Goal: Contribute content: Add original content to the website for others to see

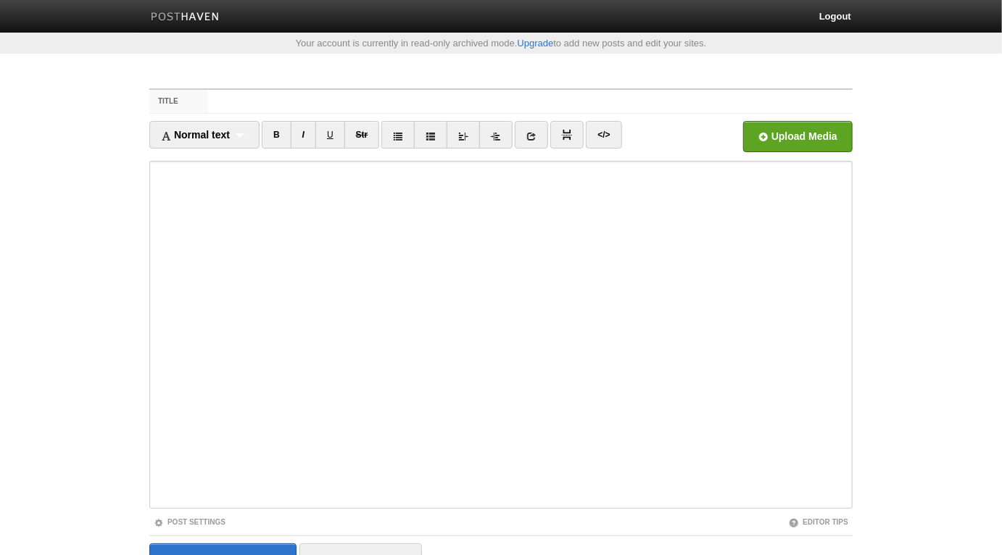
click at [533, 101] on input "Title" at bounding box center [530, 101] width 644 height 23
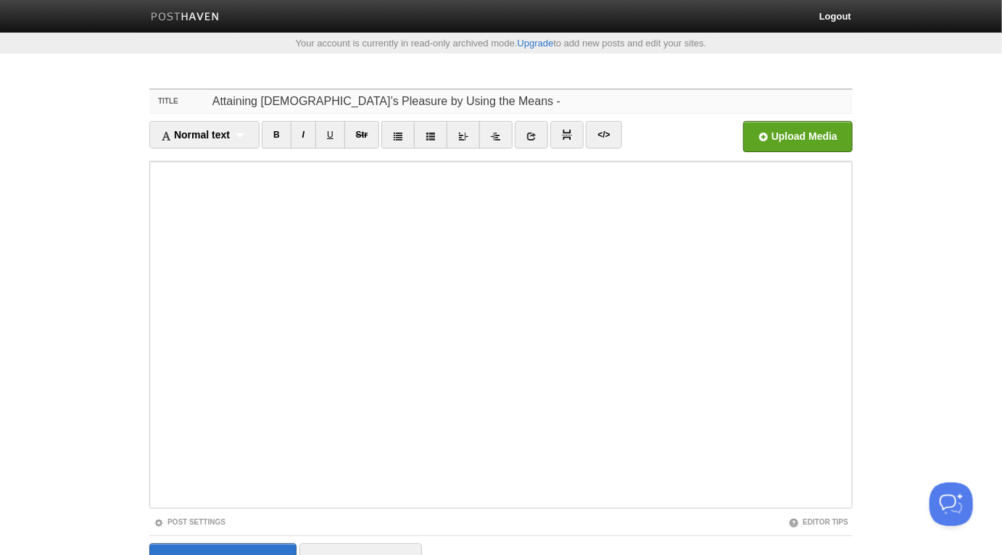
click at [549, 110] on input "Attaining [DEMOGRAPHIC_DATA]’s Pleasure by Using the Means -" at bounding box center [530, 101] width 644 height 23
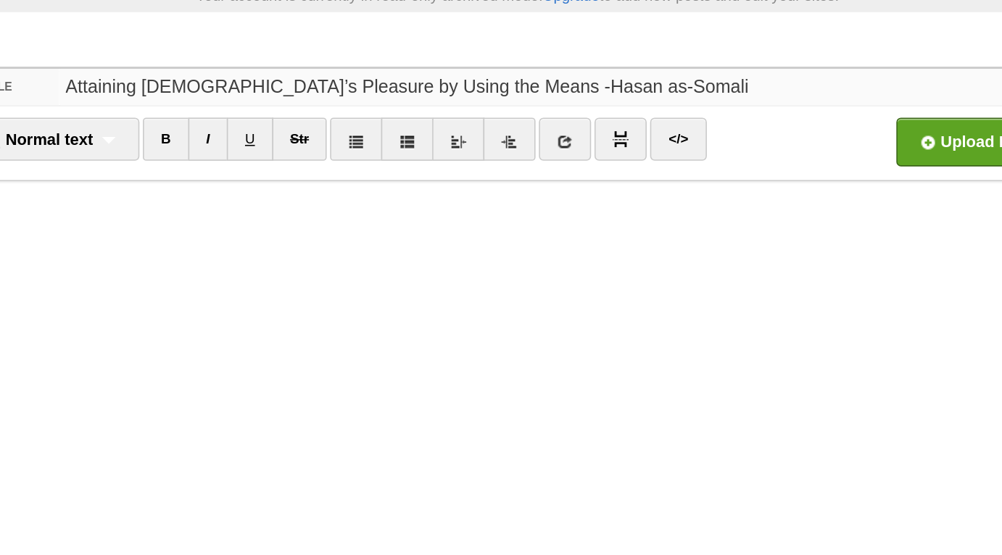
click at [447, 100] on input "Attaining [DEMOGRAPHIC_DATA]’s Pleasure by Using the Means -Hasan as-Somali" at bounding box center [530, 101] width 644 height 23
type input "Attaining [DEMOGRAPHIC_DATA]’s Pleasure by Using the Means - Hasan as-Somali"
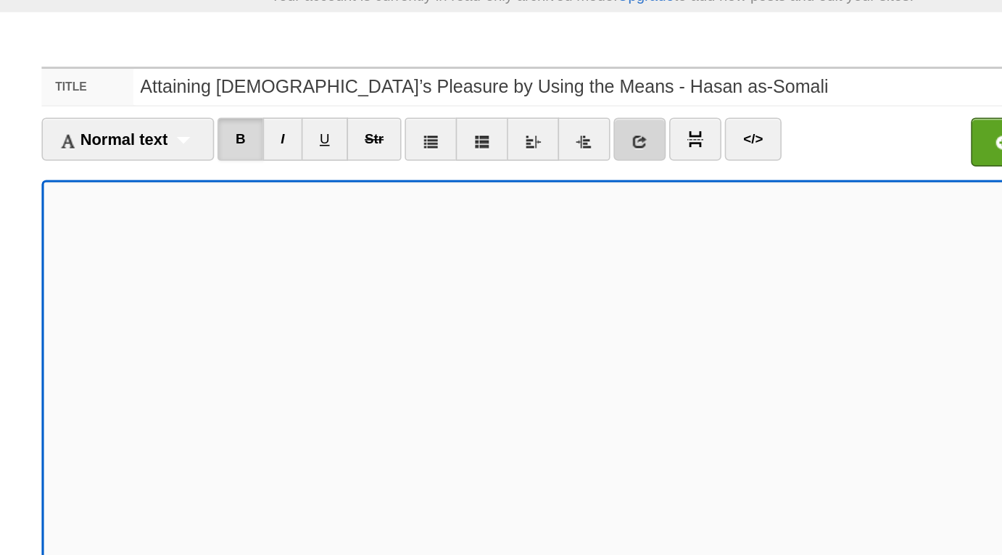
click at [535, 132] on icon at bounding box center [531, 136] width 10 height 10
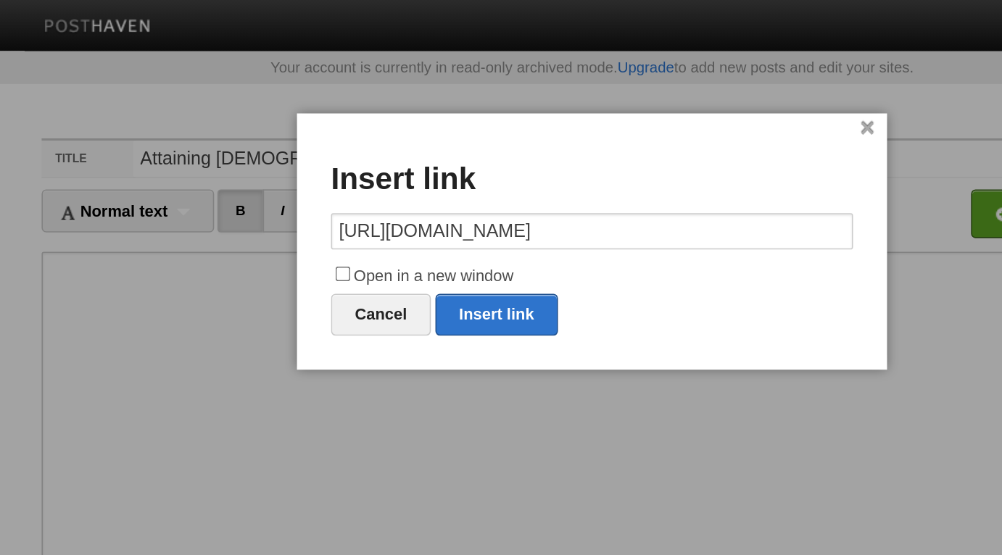
type input "[URL][DOMAIN_NAME]"
click at [394, 175] on label "Open in a new window" at bounding box center [500, 176] width 333 height 17
click at [346, 175] on input "Open in a new window" at bounding box center [341, 174] width 9 height 9
checkbox input "true"
click at [436, 206] on link "Insert link" at bounding box center [440, 201] width 78 height 27
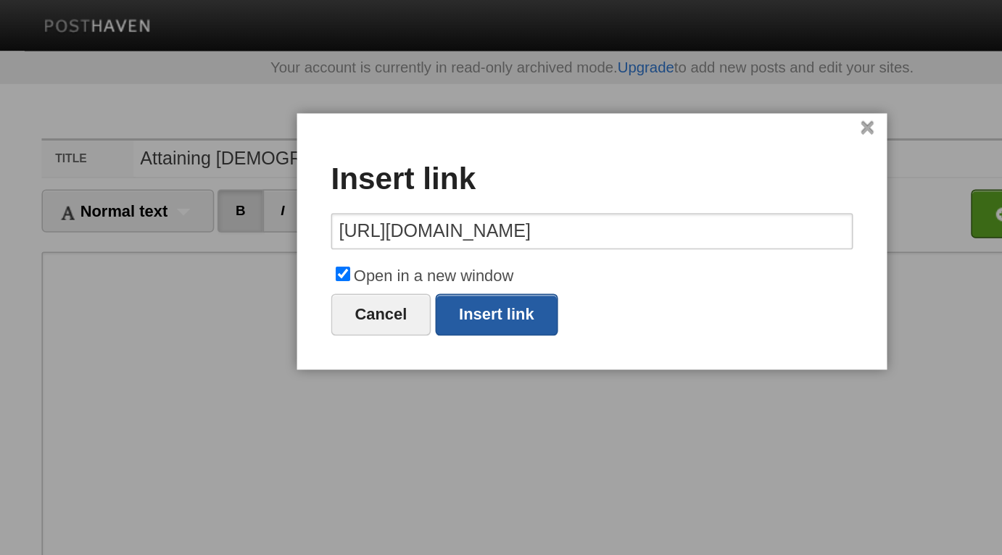
type input "https://"
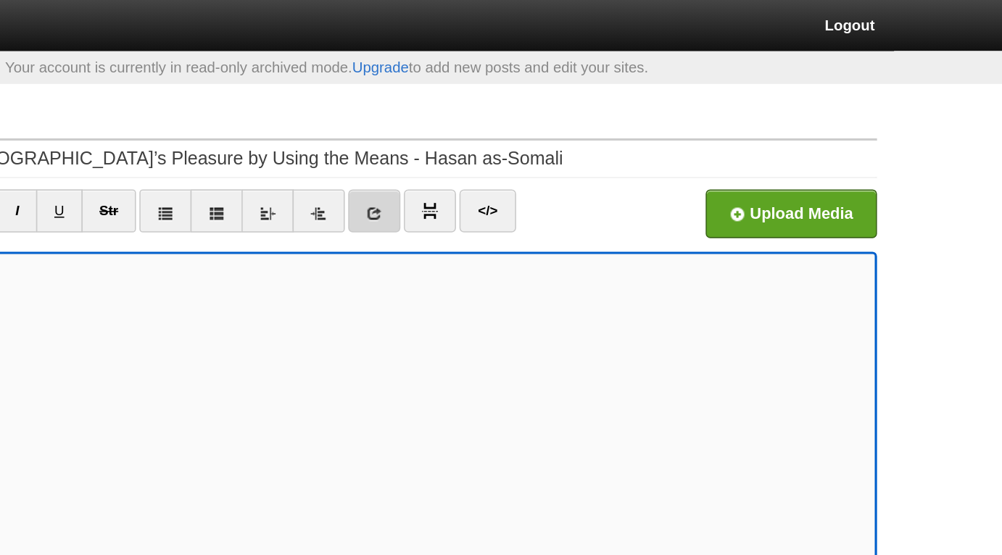
click at [538, 135] on link at bounding box center [531, 135] width 33 height 28
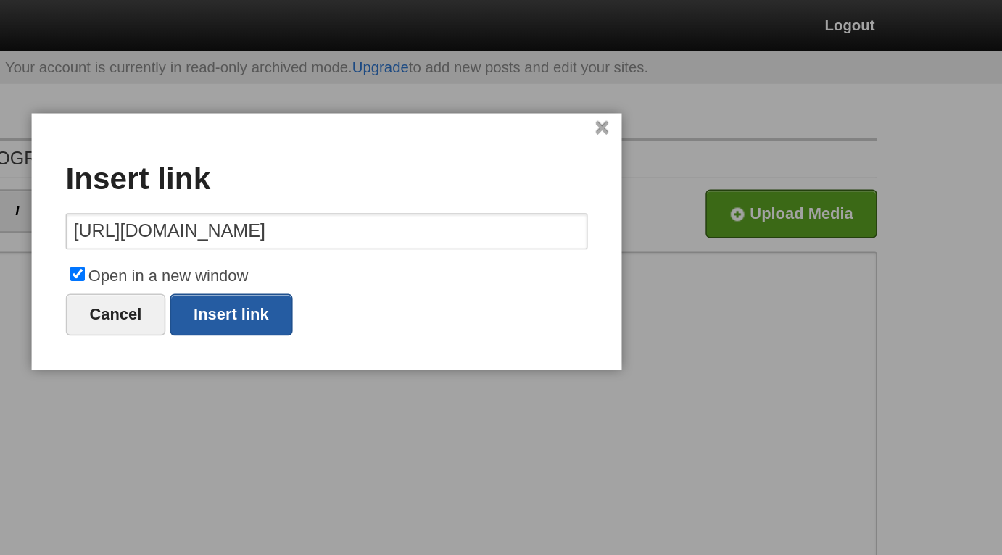
click at [454, 197] on link "Insert link" at bounding box center [440, 201] width 78 height 27
type input "https://"
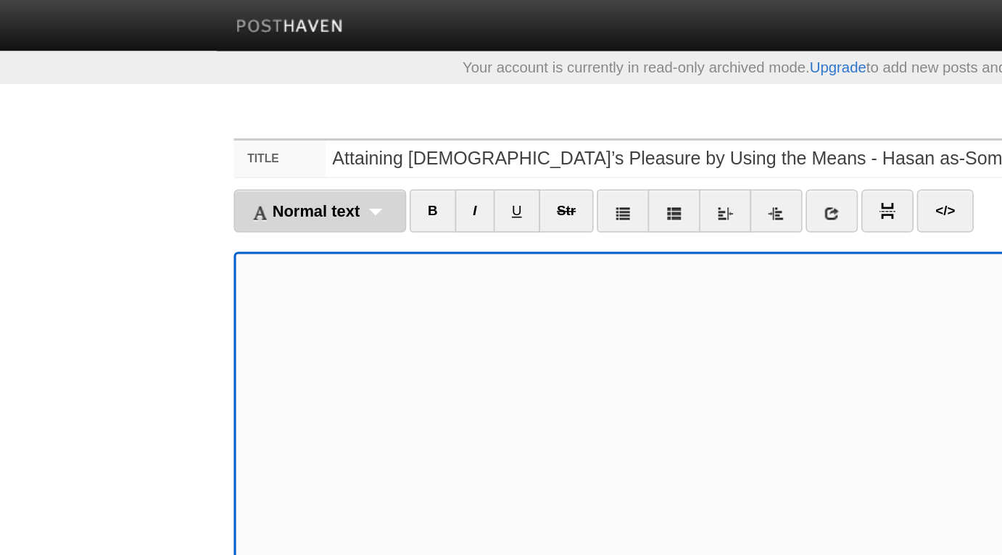
click at [236, 136] on div "Normal text Normal text Heading 1 Heading 2 Heading 3" at bounding box center [204, 135] width 110 height 28
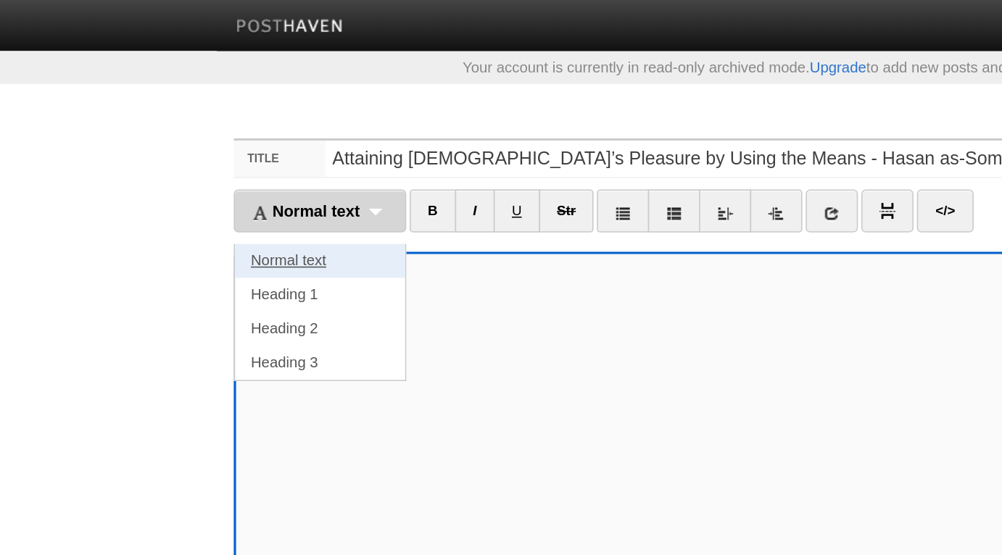
click at [209, 160] on link "Normal text" at bounding box center [204, 167] width 109 height 22
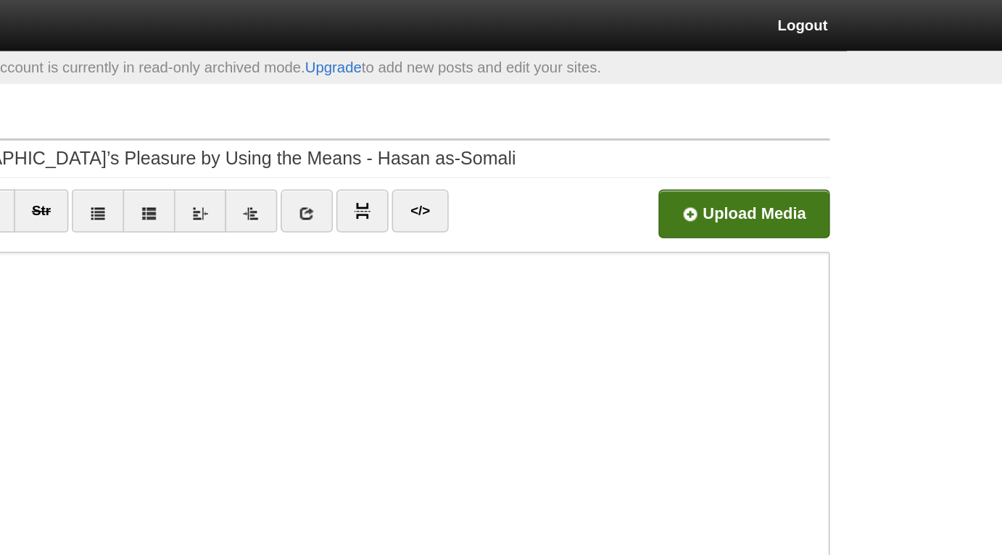
click at [793, 138] on input "file" at bounding box center [360, 141] width 1097 height 74
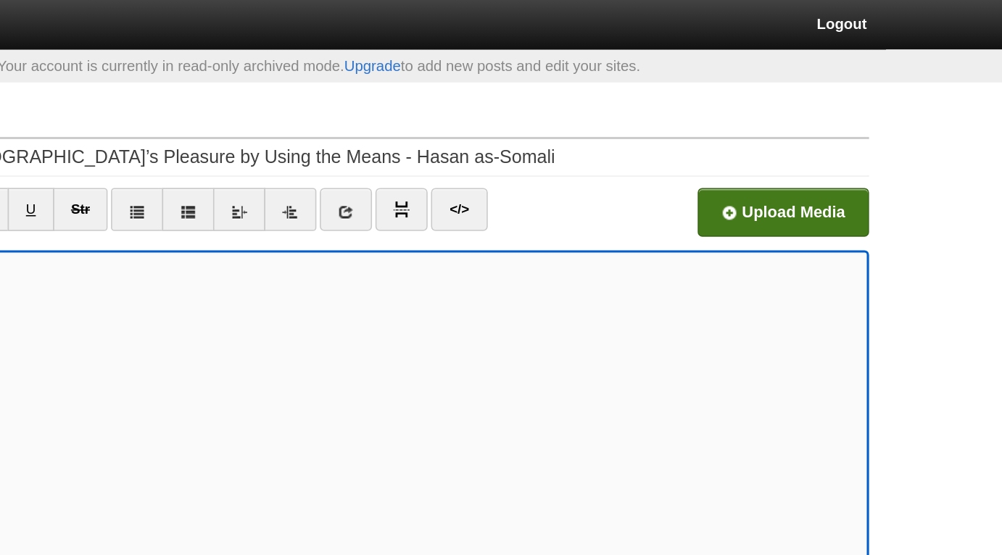
click at [767, 141] on input "file" at bounding box center [360, 141] width 1097 height 74
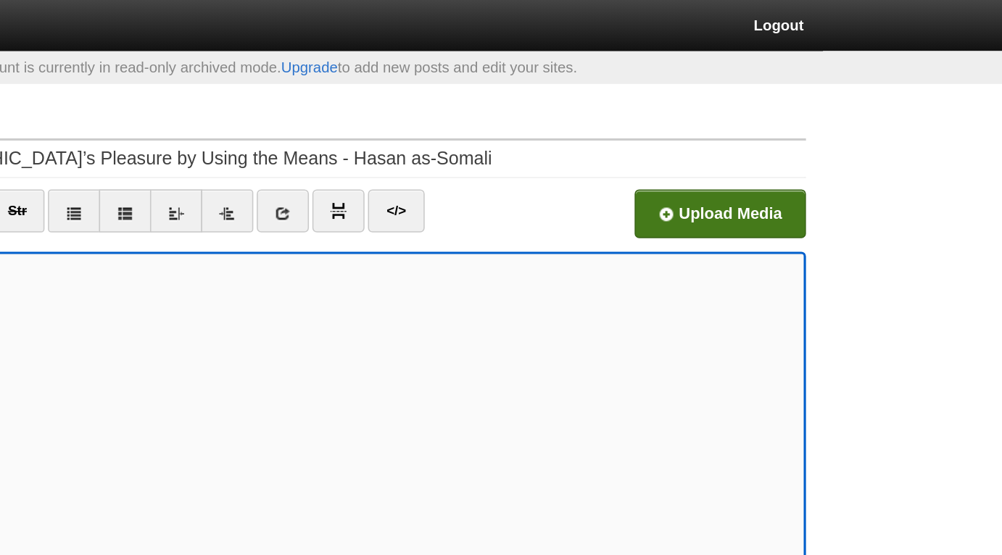
click at [779, 140] on input "file" at bounding box center [360, 141] width 1097 height 74
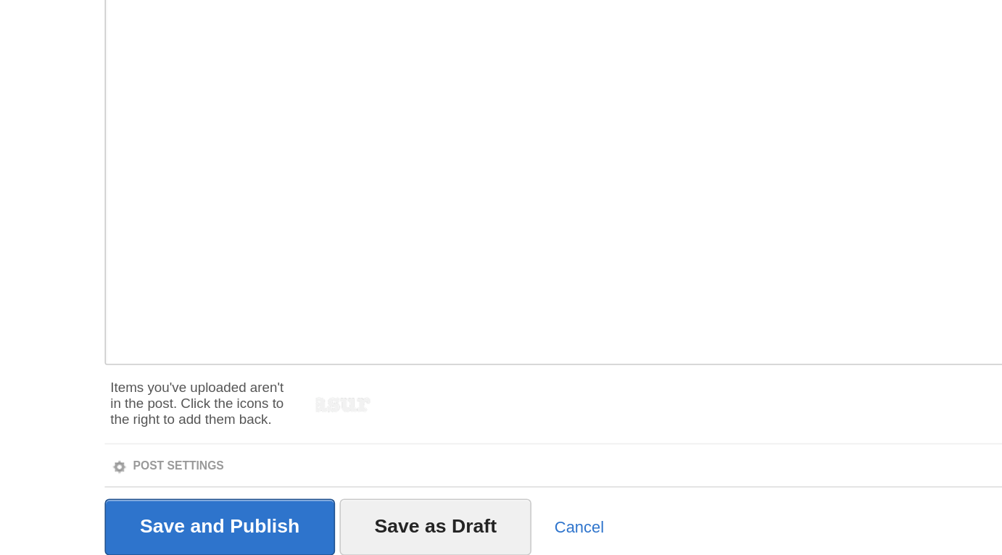
scroll to position [79, 0]
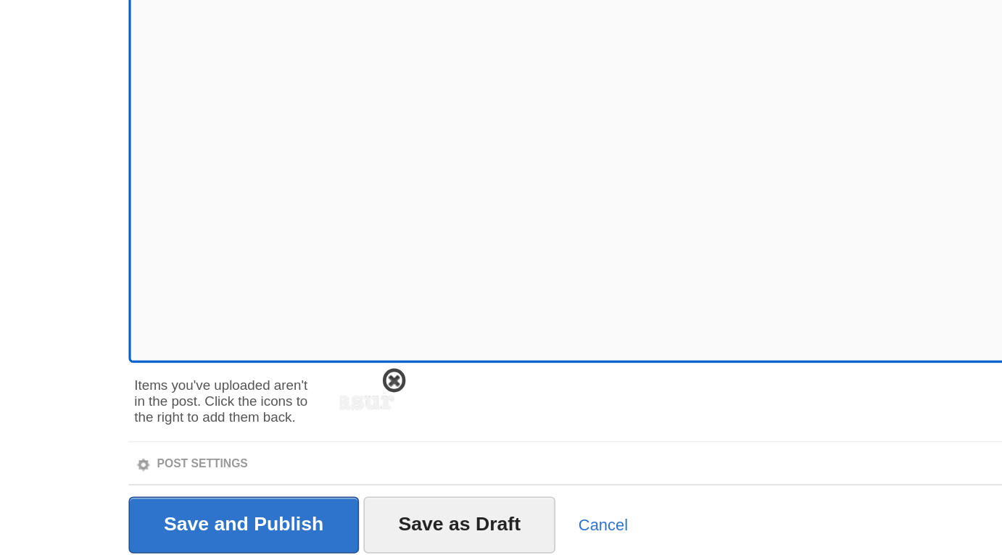
click at [317, 443] on span at bounding box center [319, 441] width 10 height 10
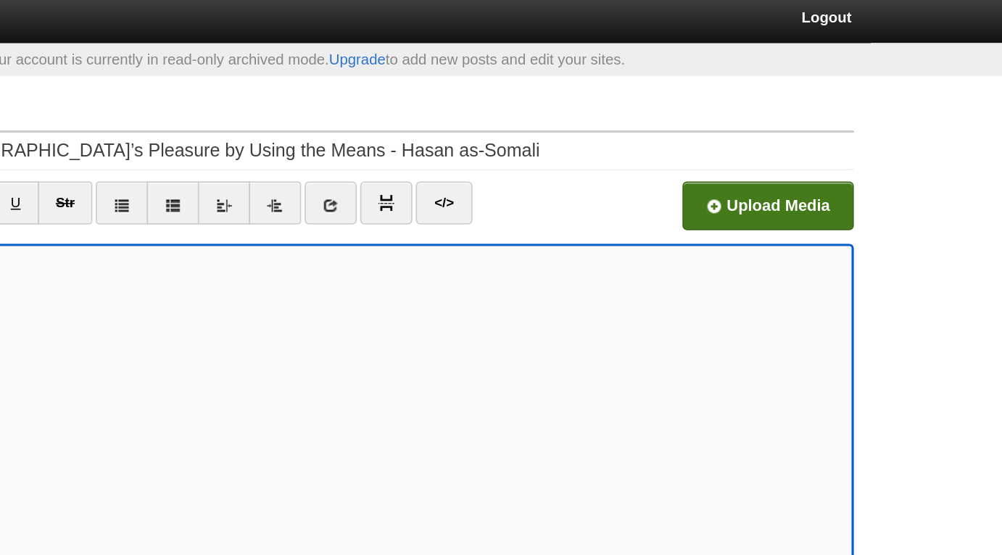
scroll to position [0, 0]
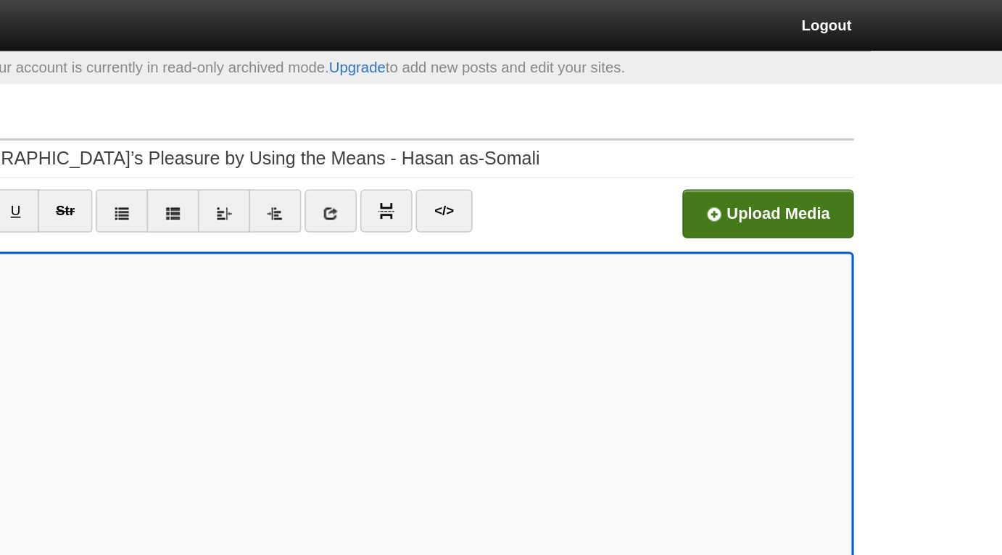
click at [759, 147] on input "file" at bounding box center [360, 141] width 1097 height 74
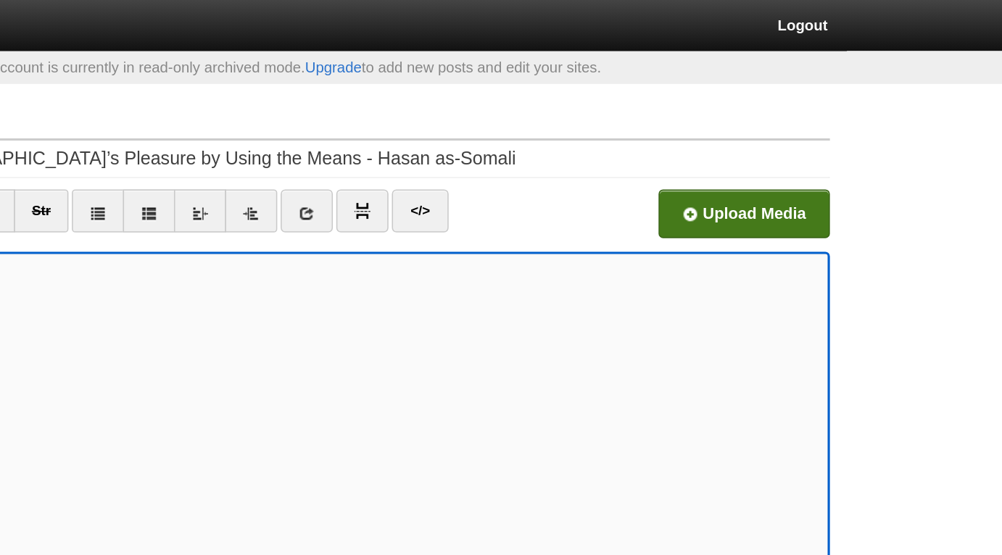
click at [796, 136] on input "file" at bounding box center [360, 141] width 1097 height 74
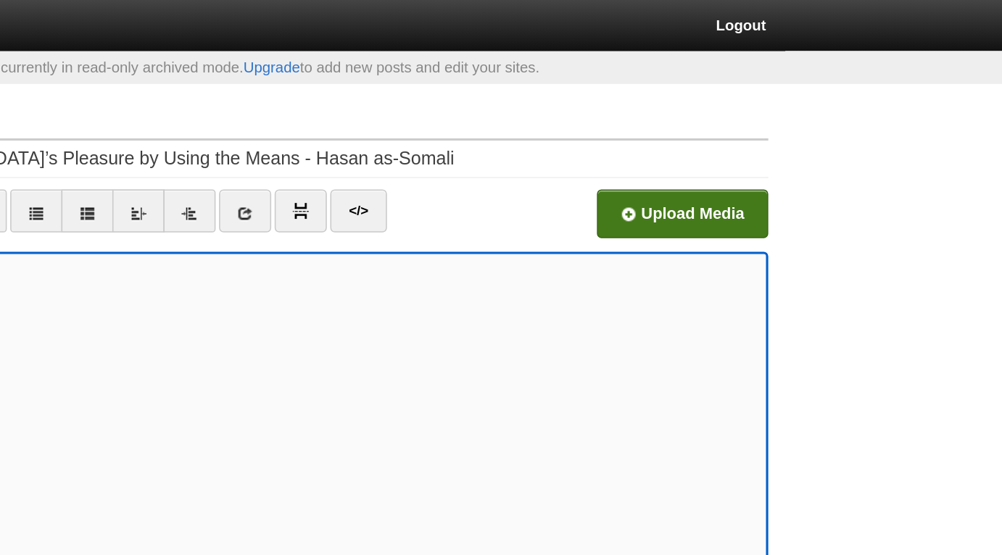
click at [815, 130] on input "file" at bounding box center [360, 141] width 1097 height 74
click at [818, 140] on input "file" at bounding box center [360, 141] width 1097 height 74
click at [799, 144] on input "file" at bounding box center [360, 141] width 1097 height 74
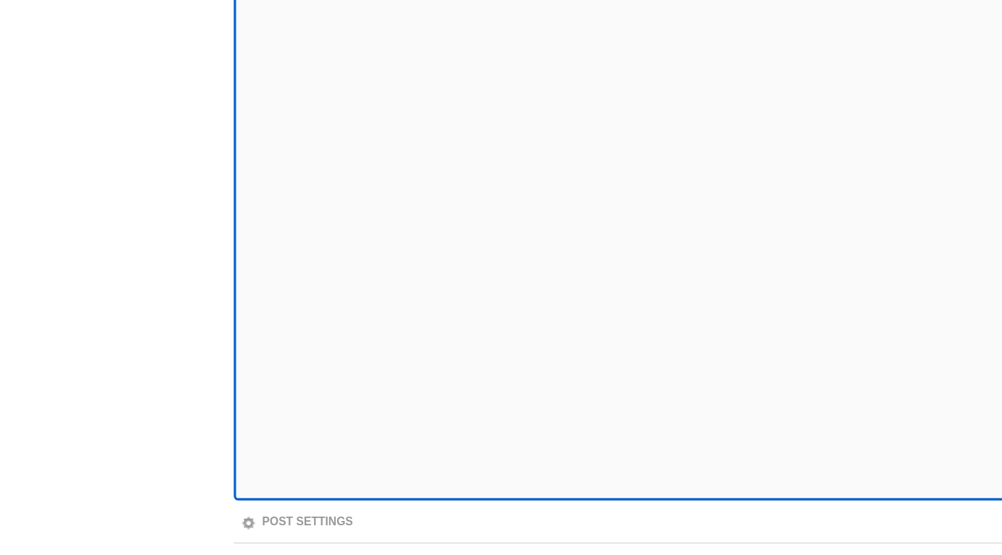
scroll to position [77, 0]
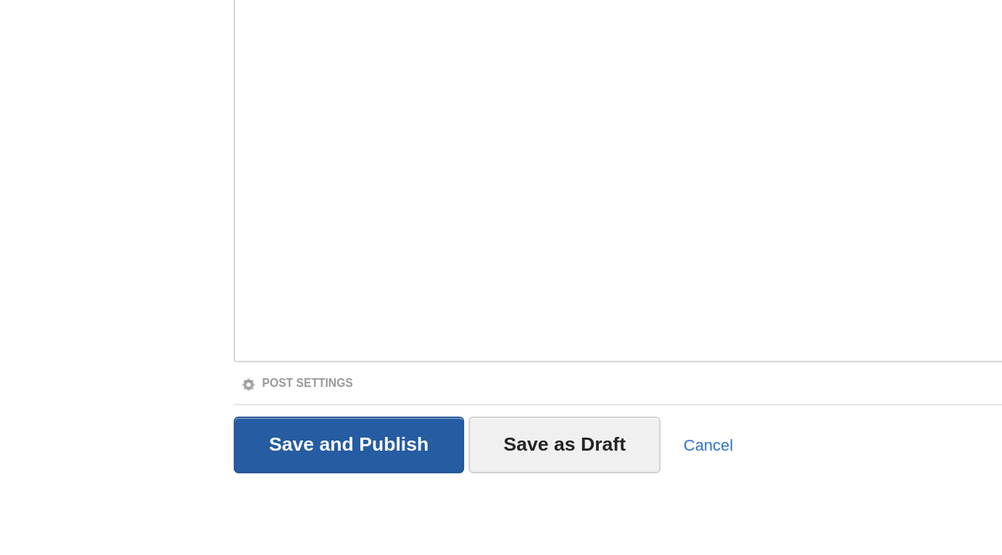
click at [241, 486] on input "Save and Publish" at bounding box center [222, 485] width 147 height 36
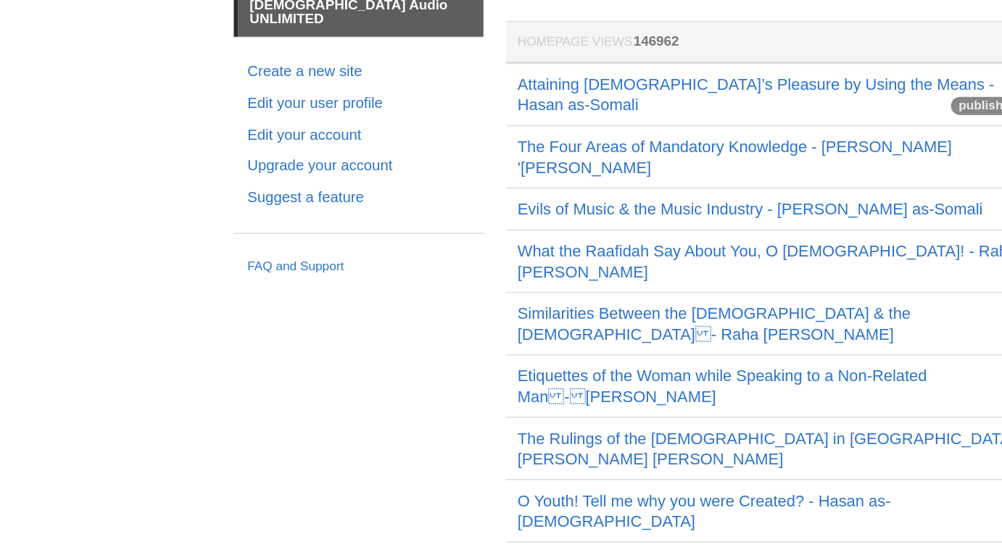
scroll to position [75, 0]
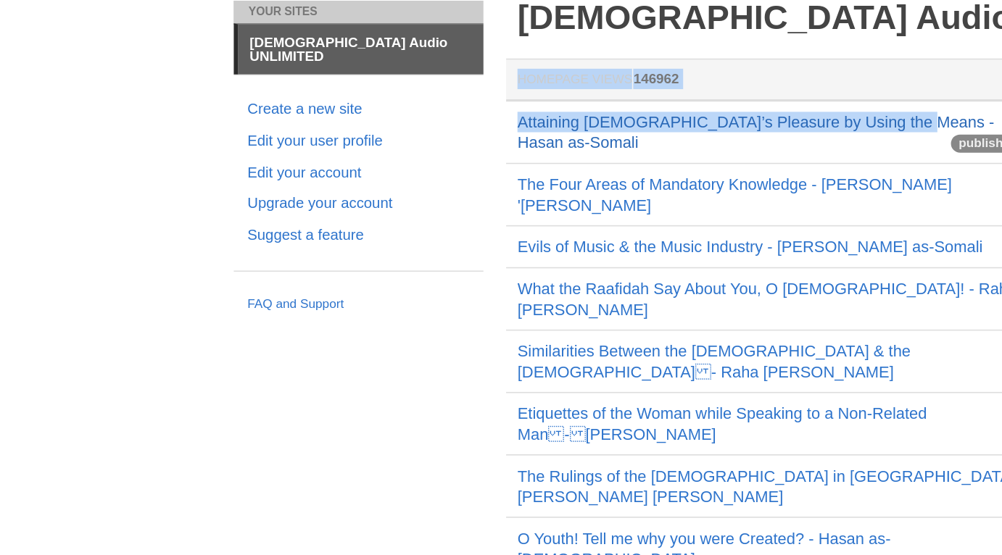
drag, startPoint x: 320, startPoint y: 108, endPoint x: 578, endPoint y: 104, distance: 257.3
click at [578, 104] on div "[DEMOGRAPHIC_DATA] Audio UNLIMITED Homepage Views 146962 Views Comments Actions…" at bounding box center [592, 455] width 544 height 850
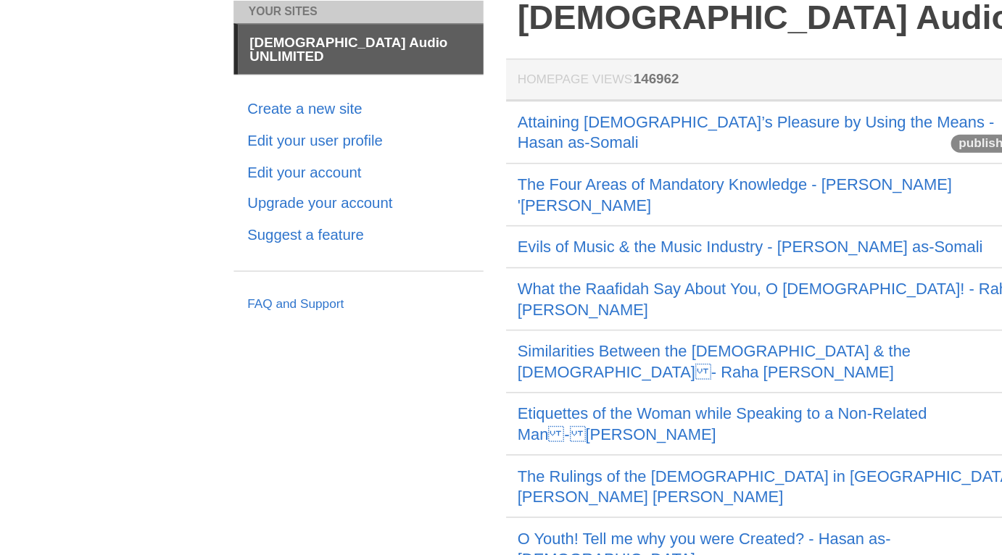
click at [636, 104] on td "Attaining [DEMOGRAPHIC_DATA]’s Pleasure by Using the Means - Hasan as-Somali pu…" at bounding box center [497, 114] width 348 height 41
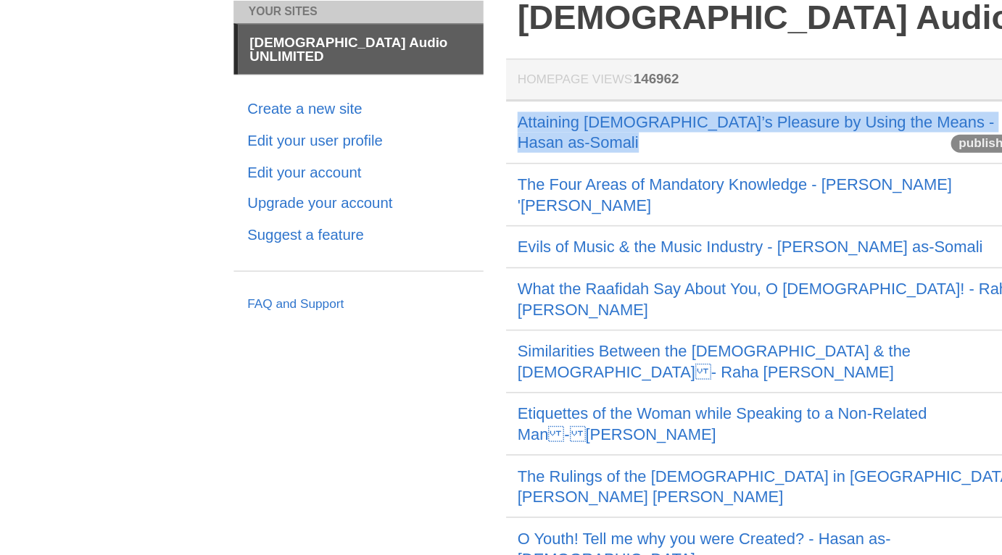
drag, startPoint x: 636, startPoint y: 104, endPoint x: 340, endPoint y: 93, distance: 295.9
click at [340, 94] on td "Attaining [DEMOGRAPHIC_DATA]’s Pleasure by Using the Means - Hasan as-Somali pu…" at bounding box center [497, 114] width 348 height 41
copy td "Attaining [DEMOGRAPHIC_DATA]’s Pleasure by Using the Means - Hasan as-Somali"
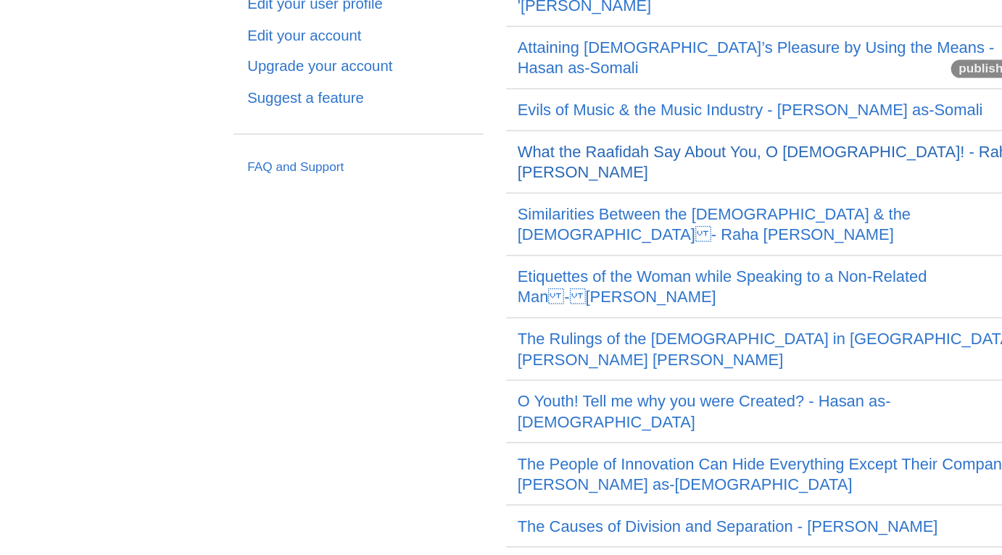
scroll to position [0, 0]
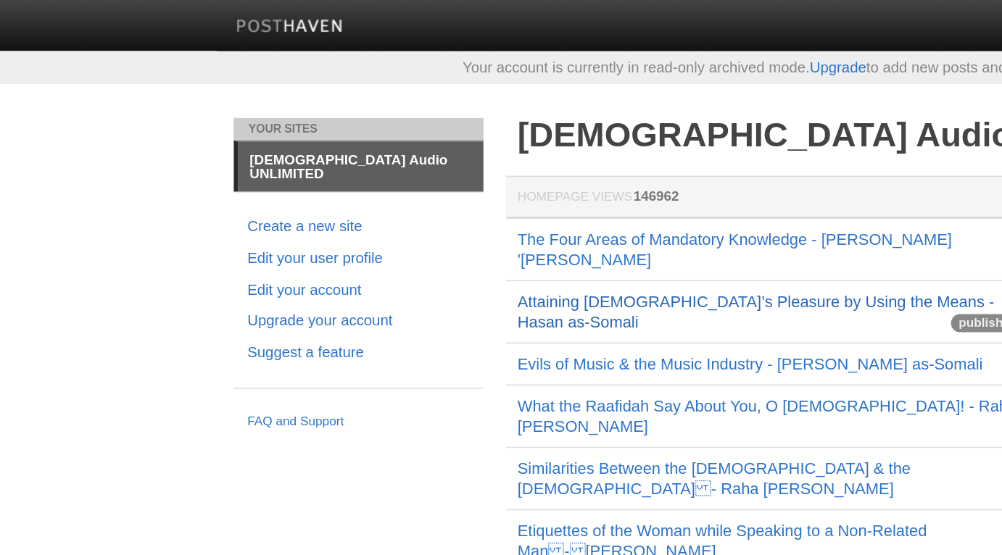
click at [401, 187] on link "Attaining [DEMOGRAPHIC_DATA]’s Pleasure by Using the Means - Hasan as-Somali" at bounding box center [482, 199] width 304 height 25
